Goal: Task Accomplishment & Management: Complete application form

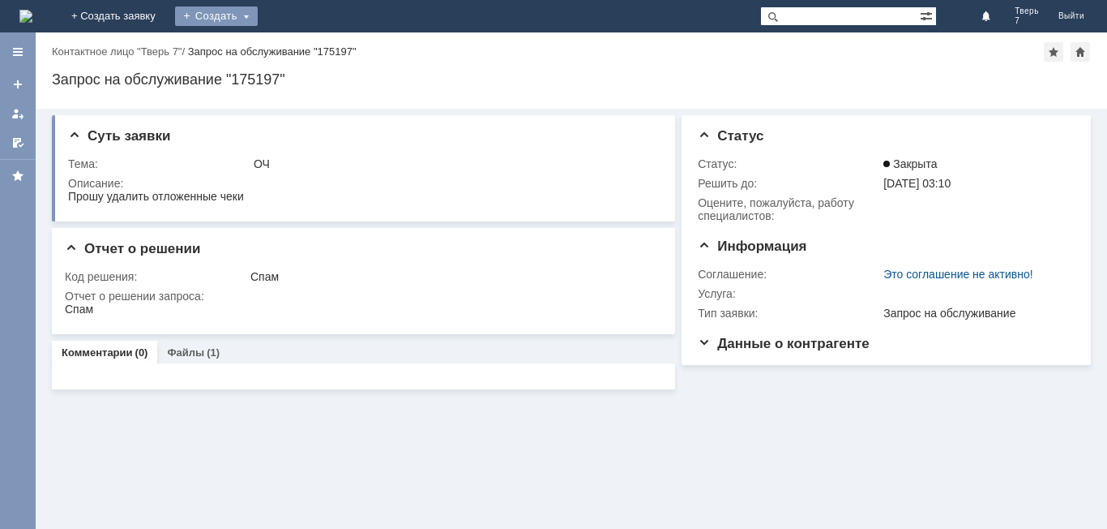
click at [258, 15] on div "Создать" at bounding box center [216, 15] width 83 height 19
click at [302, 49] on link "Заявка" at bounding box center [239, 48] width 123 height 19
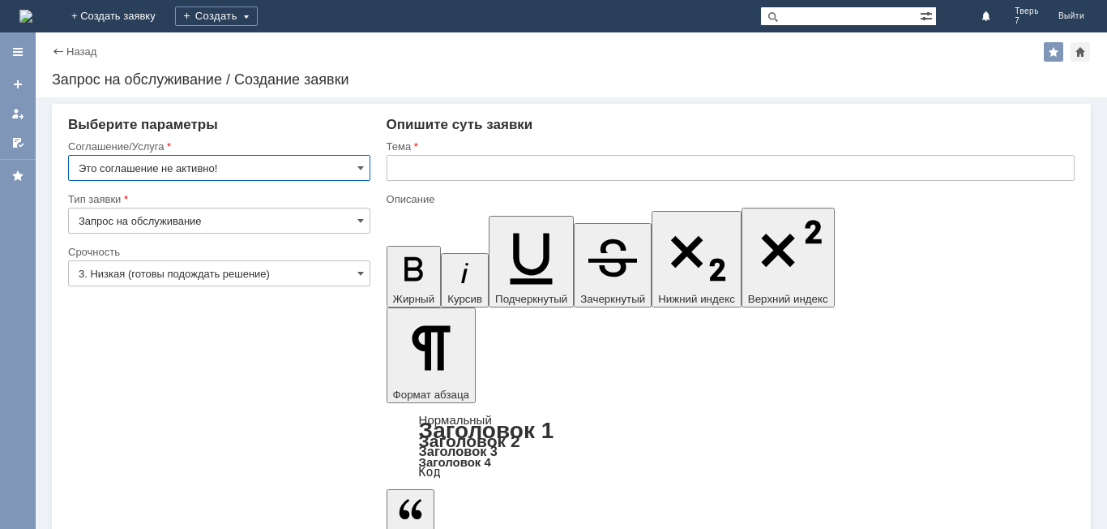
click at [460, 172] on input "text" at bounding box center [731, 168] width 688 height 26
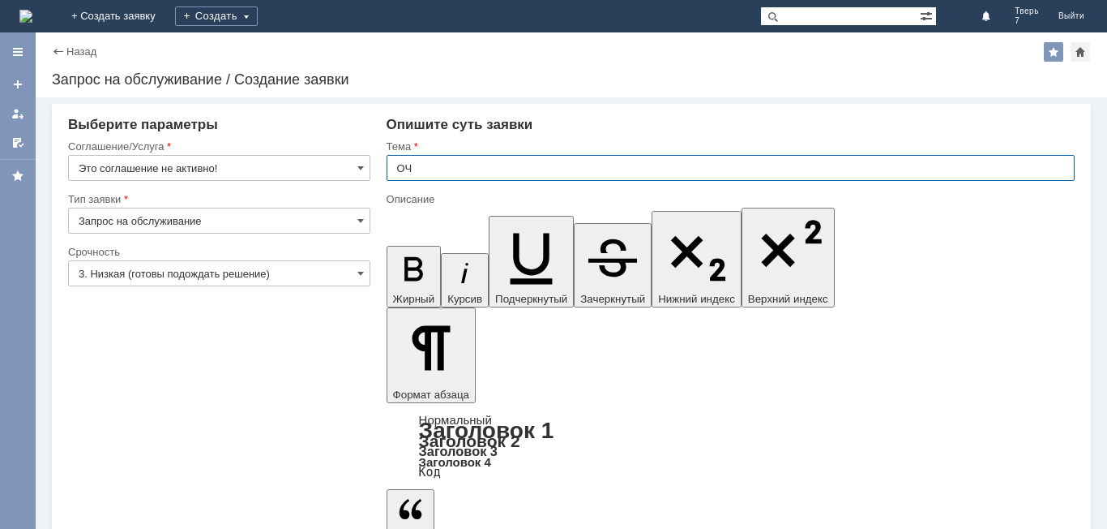
type input "ОЧ"
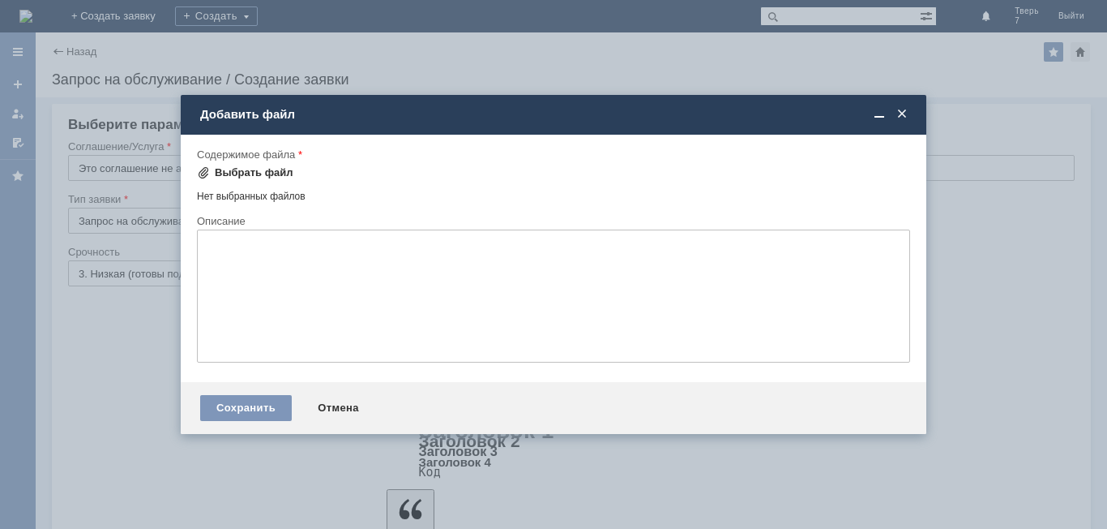
click at [241, 169] on div "Выбрать файл" at bounding box center [254, 172] width 79 height 13
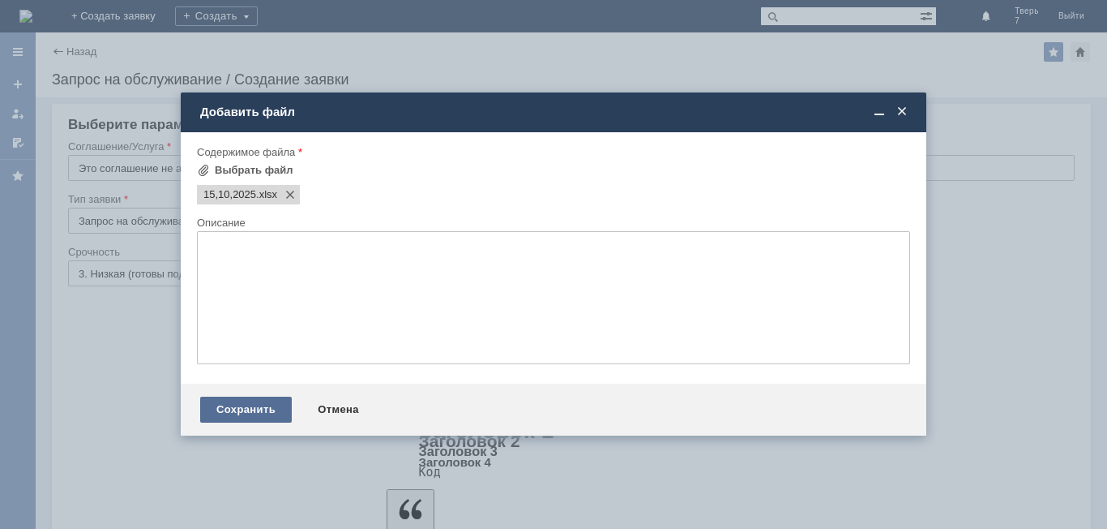
click at [229, 413] on div "Сохранить" at bounding box center [246, 409] width 92 height 26
